Goal: Task Accomplishment & Management: Manage account settings

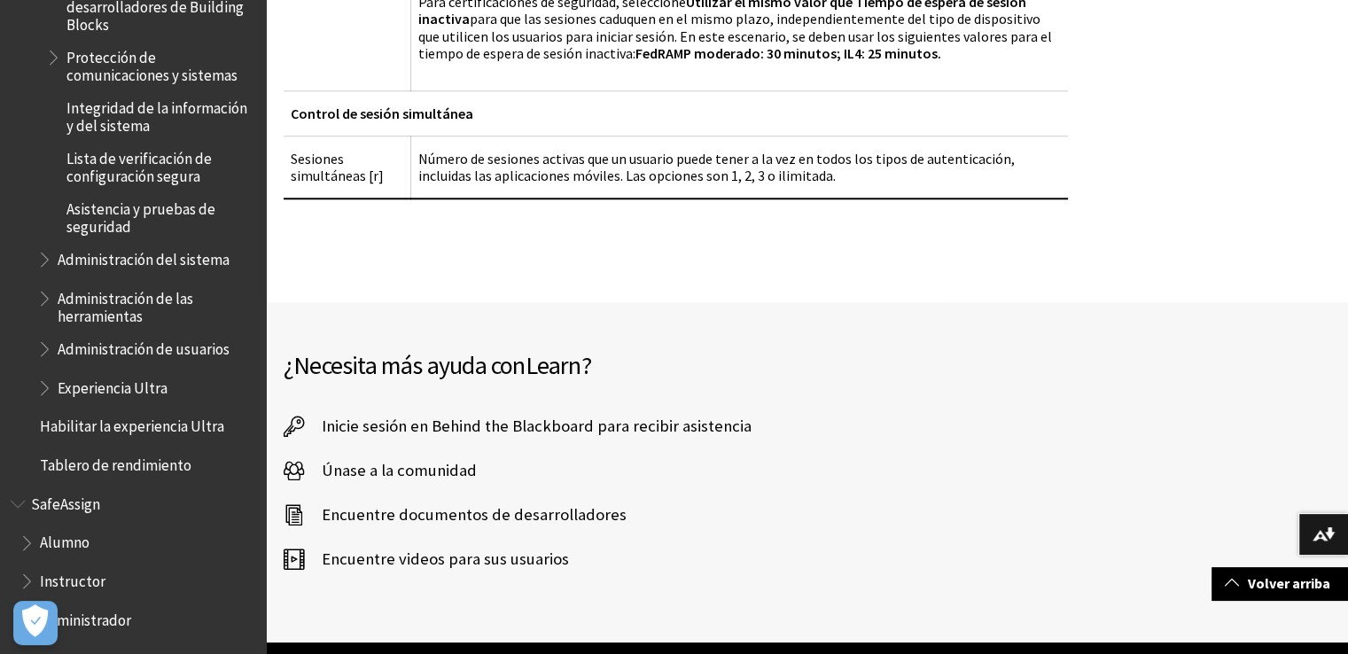
scroll to position [1924, 0]
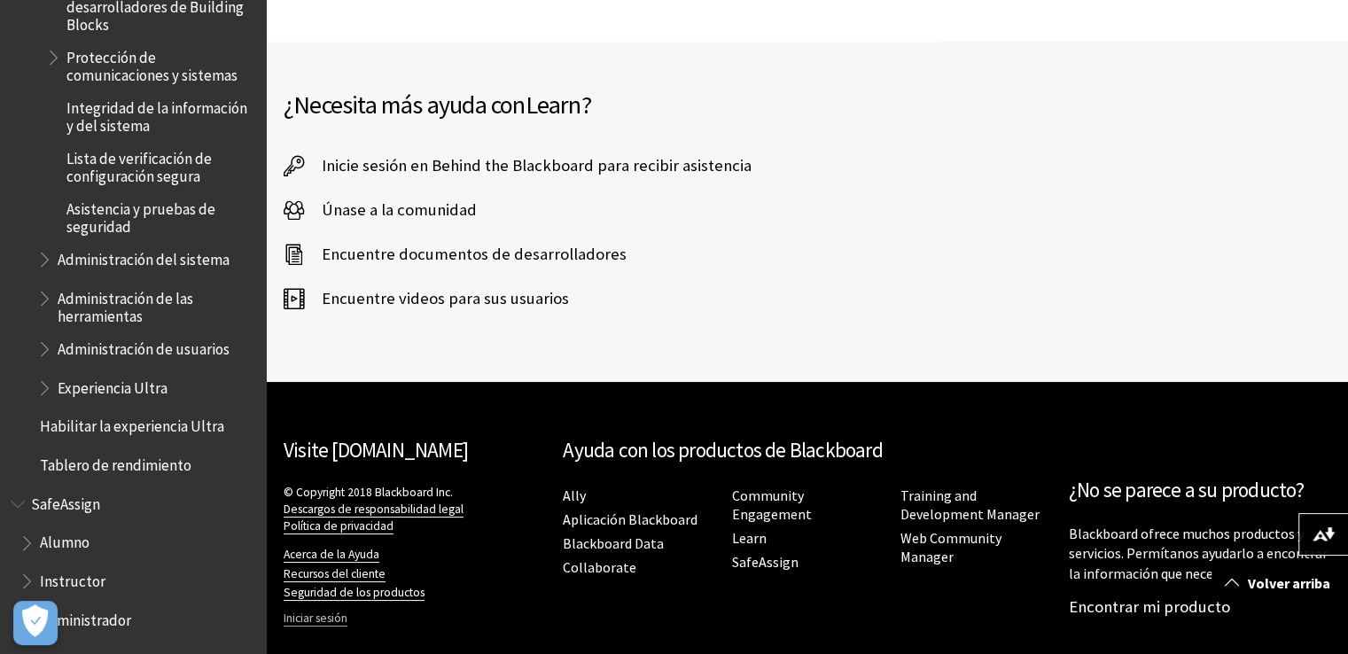
click at [305, 610] on link "Iniciar sesión" at bounding box center [315, 618] width 64 height 16
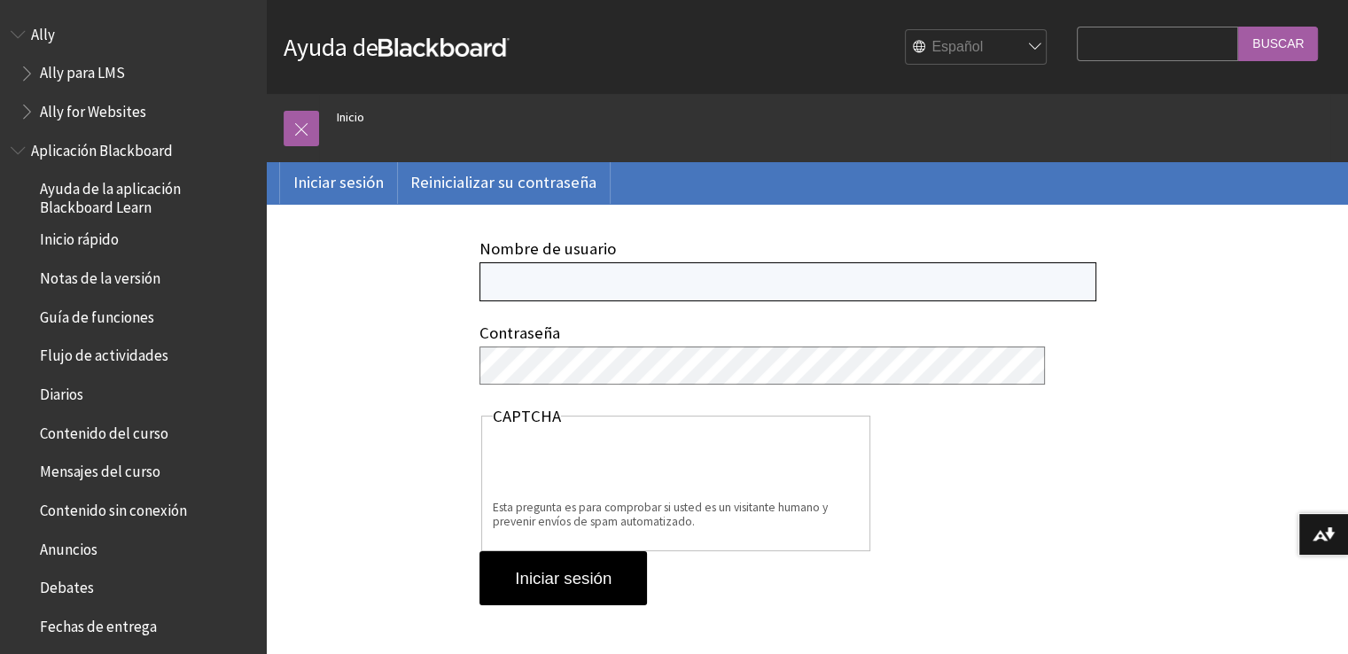
click at [538, 297] on input "Nombre de usuario" at bounding box center [787, 281] width 617 height 38
type input "1143932545"
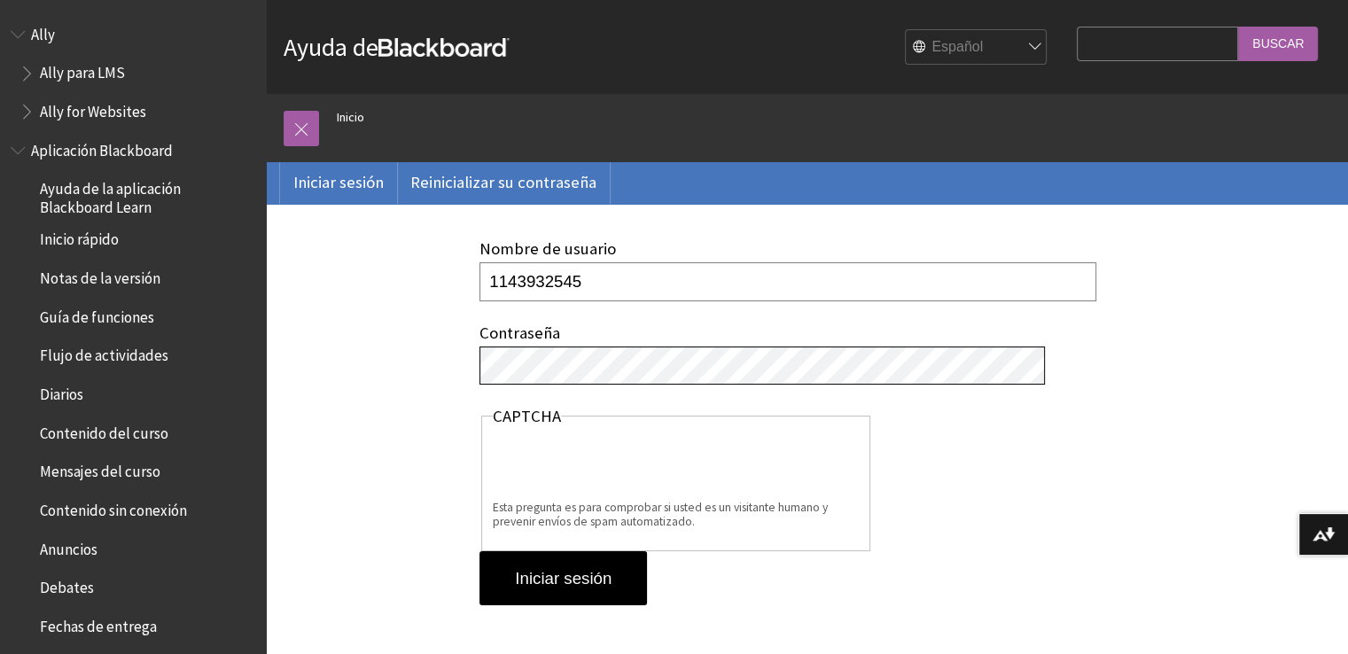
click at [294, 353] on div "Nombre de usuario 1143932545 Contraseña [GEOGRAPHIC_DATA] Esta pregunta es para…" at bounding box center [675, 423] width 819 height 438
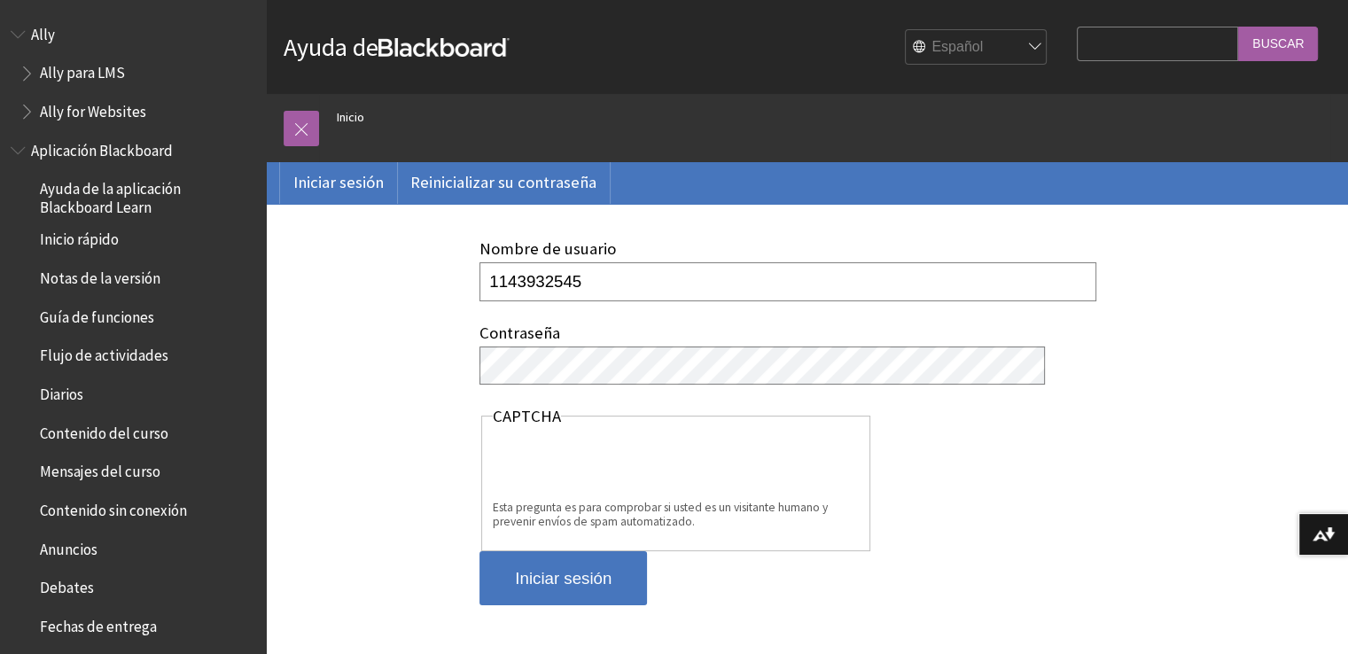
click at [560, 584] on input "Iniciar sesión" at bounding box center [562, 578] width 167 height 55
click at [543, 551] on input "Iniciar sesión" at bounding box center [562, 578] width 167 height 55
